Goal: Transaction & Acquisition: Download file/media

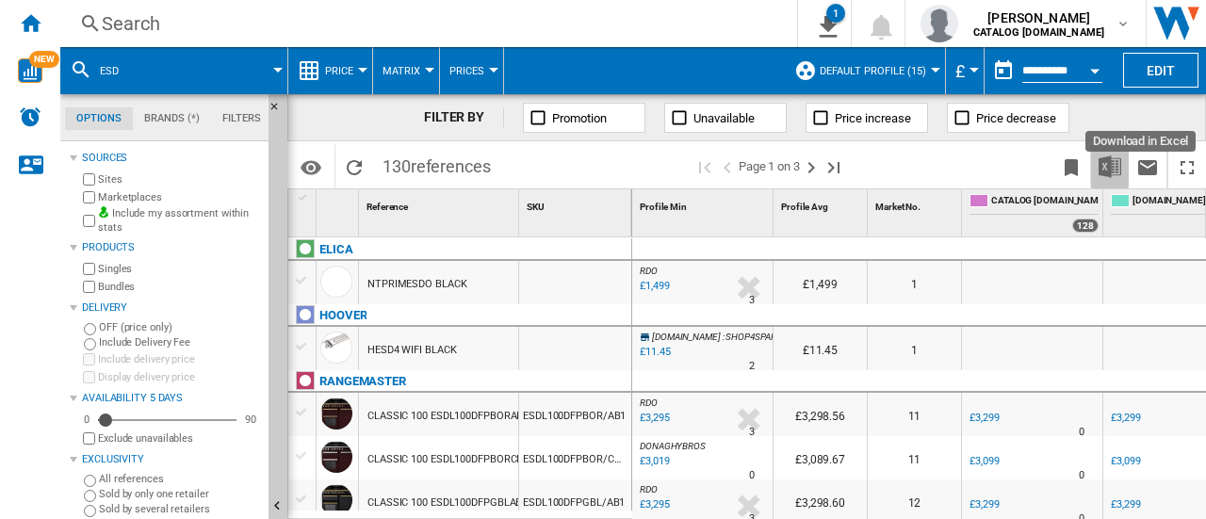
click at [1116, 156] on img "Download in Excel" at bounding box center [1109, 166] width 23 height 23
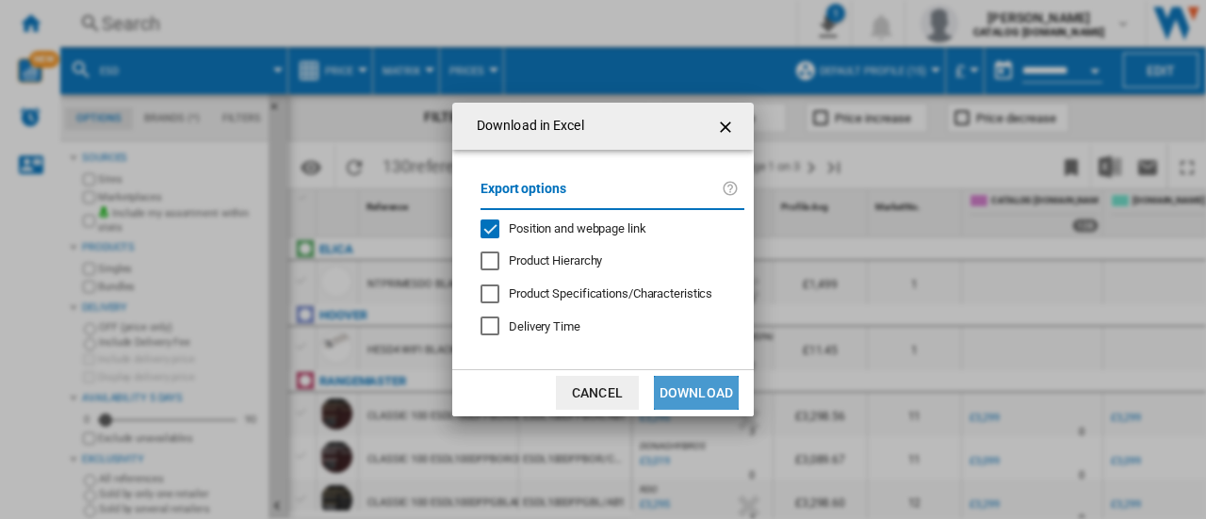
click at [705, 383] on button "Download" at bounding box center [696, 393] width 85 height 34
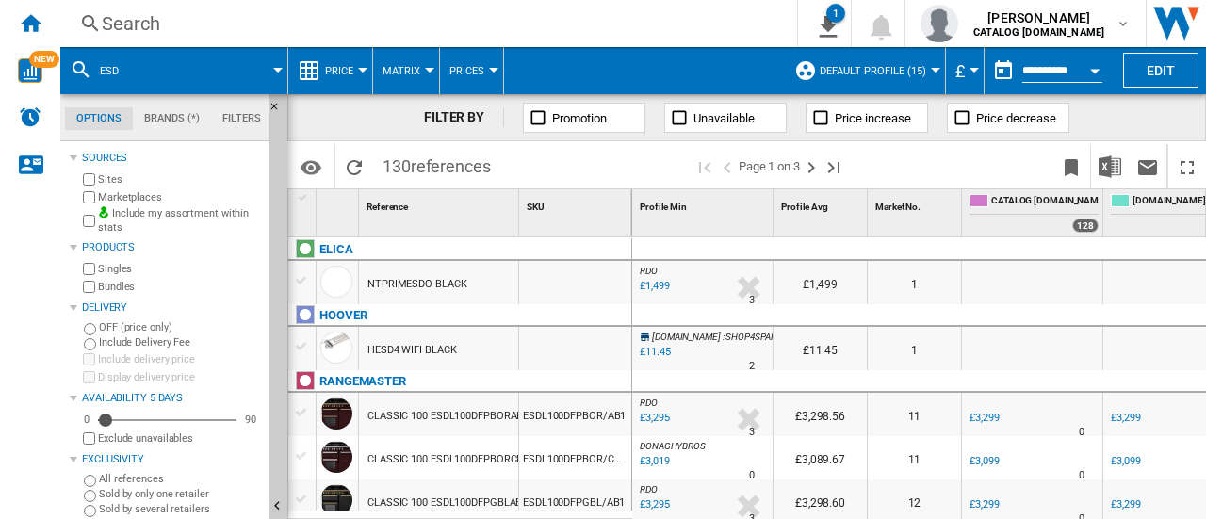
click at [177, 80] on span at bounding box center [211, 70] width 133 height 47
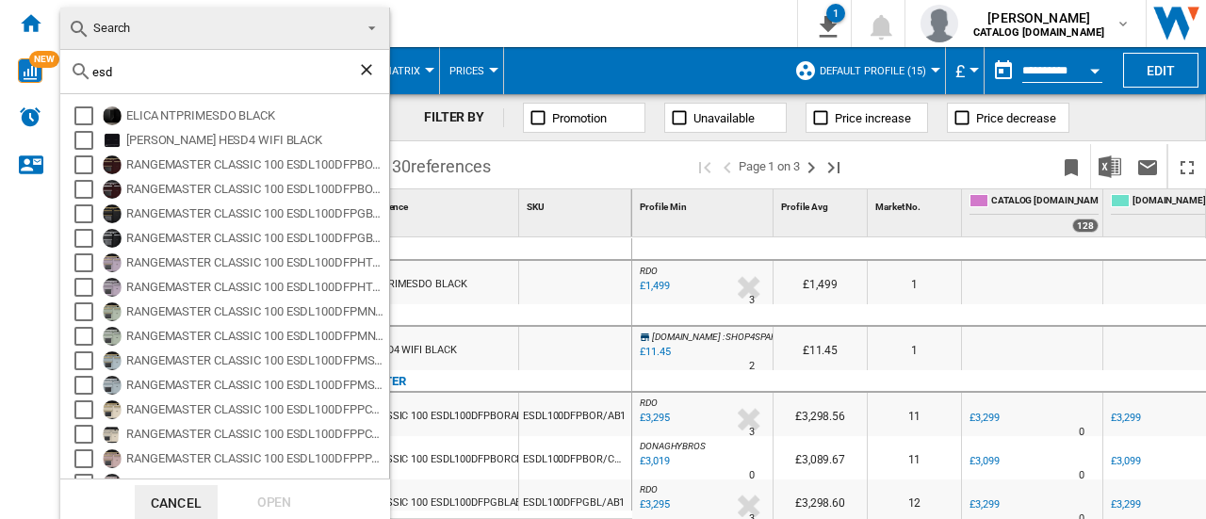
click at [177, 14] on md-select-value "Search" at bounding box center [224, 29] width 329 height 42
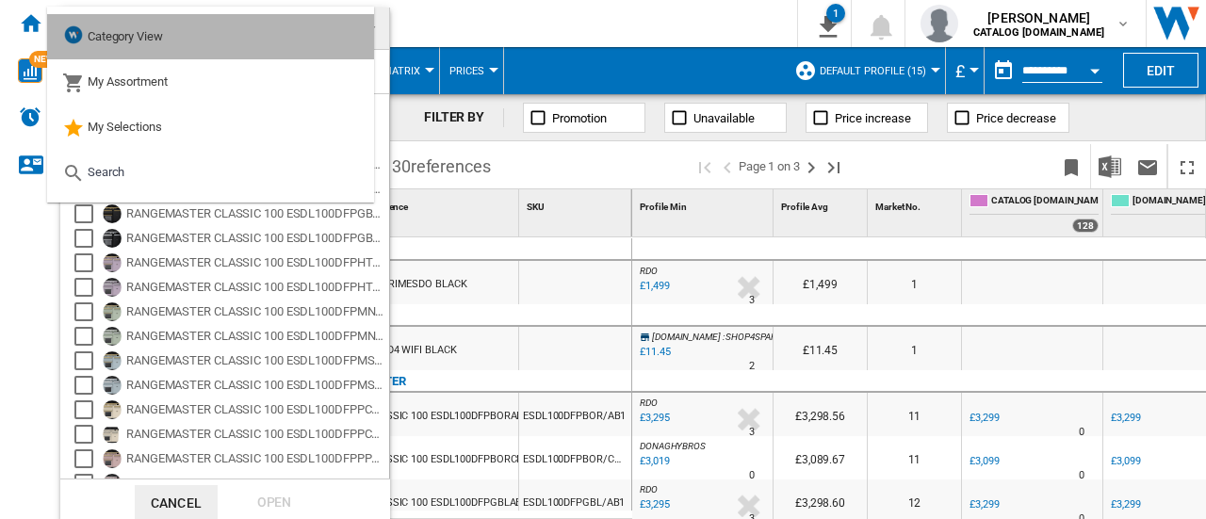
click at [113, 29] on span "Category View" at bounding box center [125, 36] width 75 height 14
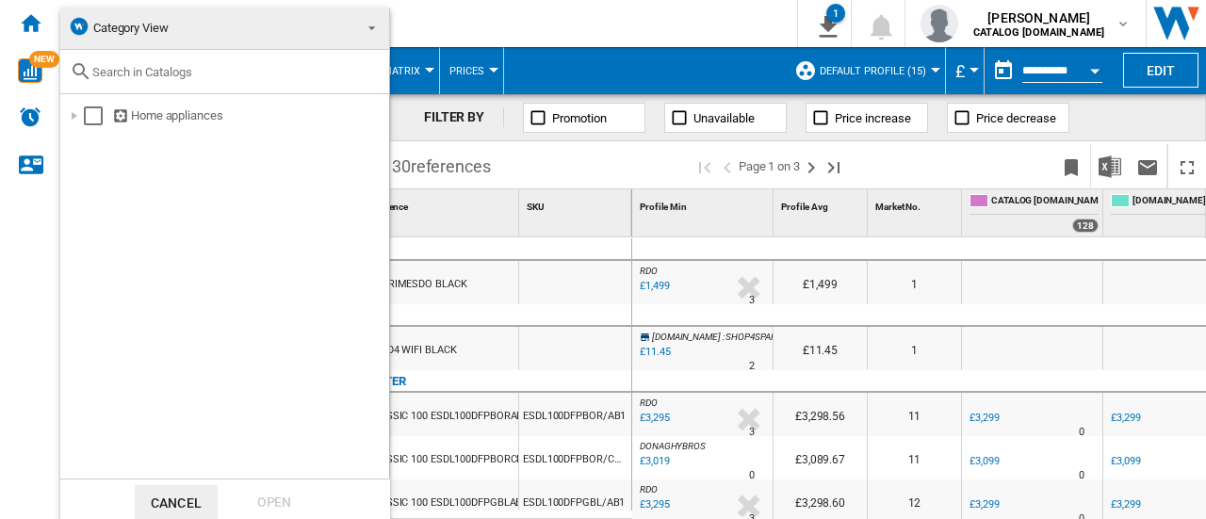
click at [472, 5] on md-backdrop at bounding box center [603, 259] width 1206 height 519
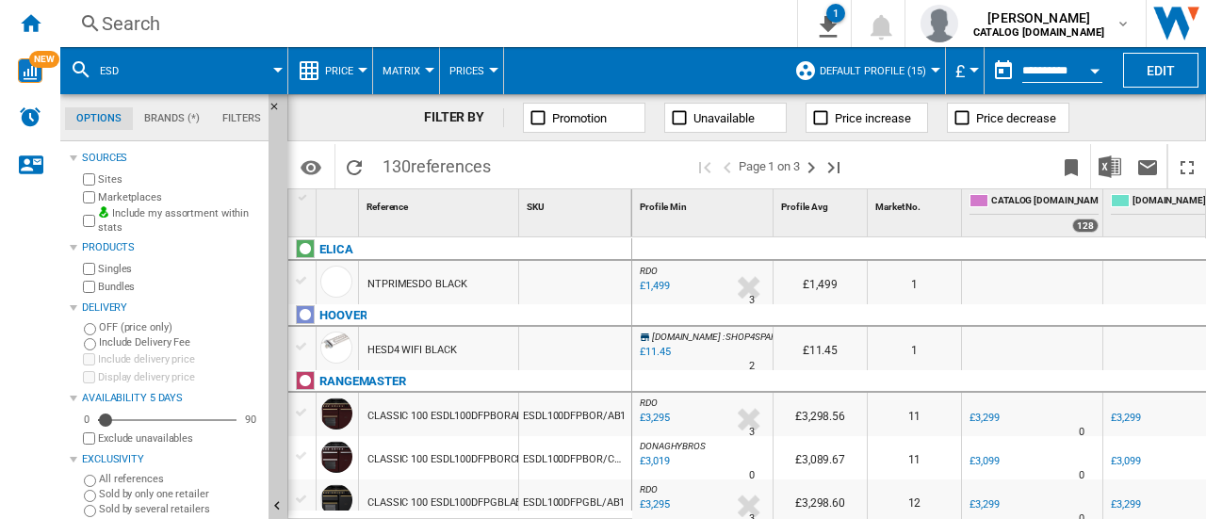
click at [112, 32] on div "Search" at bounding box center [425, 23] width 646 height 26
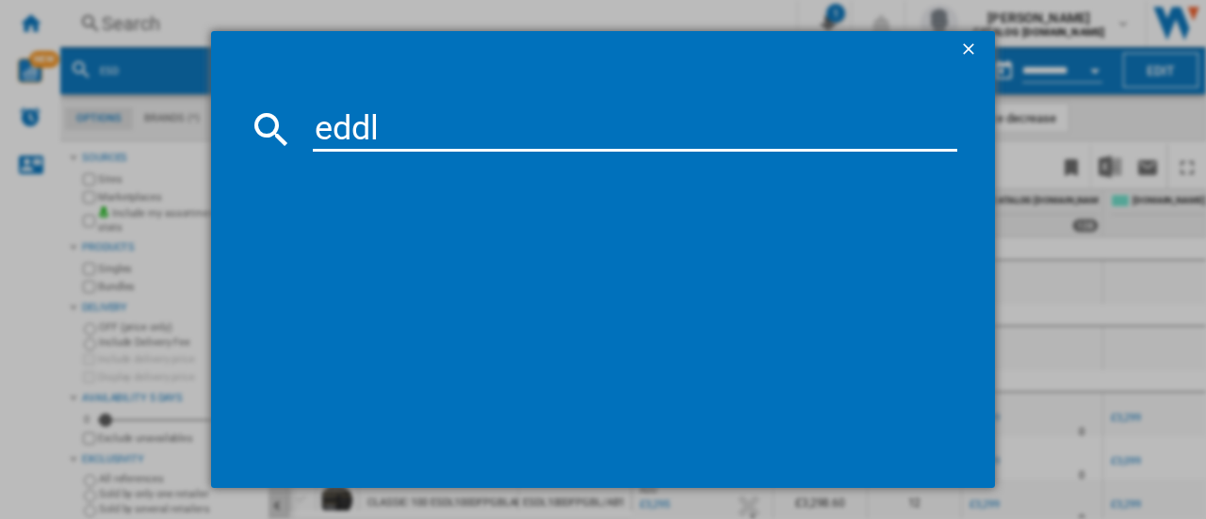
type input "eddl"
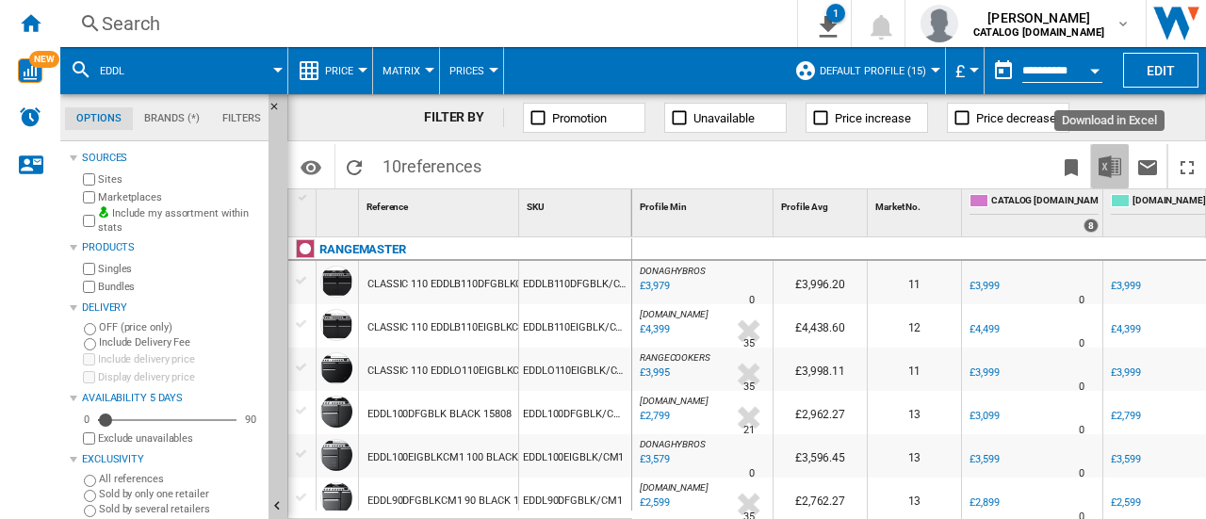
click at [1105, 169] on img "Download in Excel" at bounding box center [1109, 166] width 23 height 23
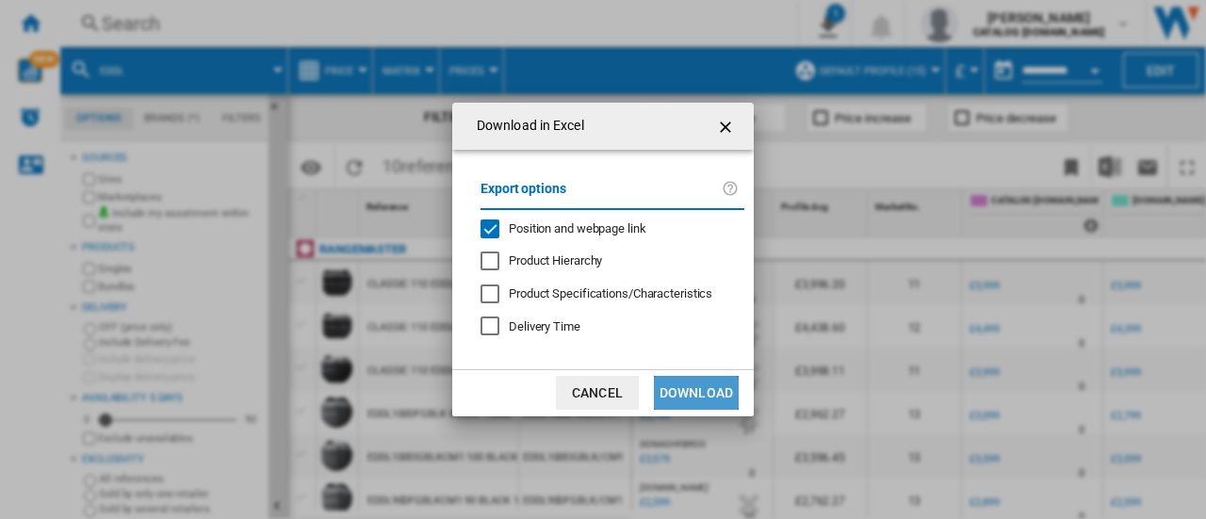
click at [705, 404] on button "Download" at bounding box center [696, 393] width 85 height 34
